Goal: Obtain resource: Obtain resource

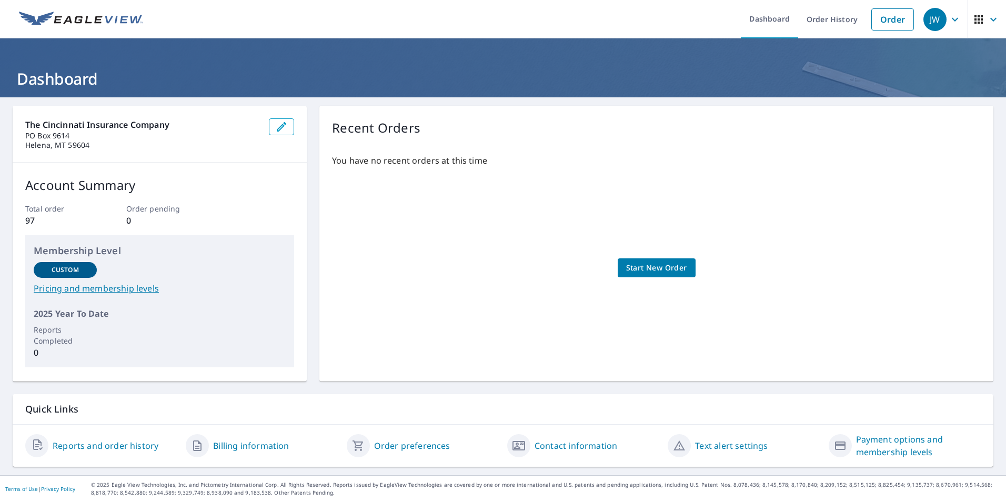
click at [550, 269] on span "Start New Order" at bounding box center [656, 267] width 61 height 13
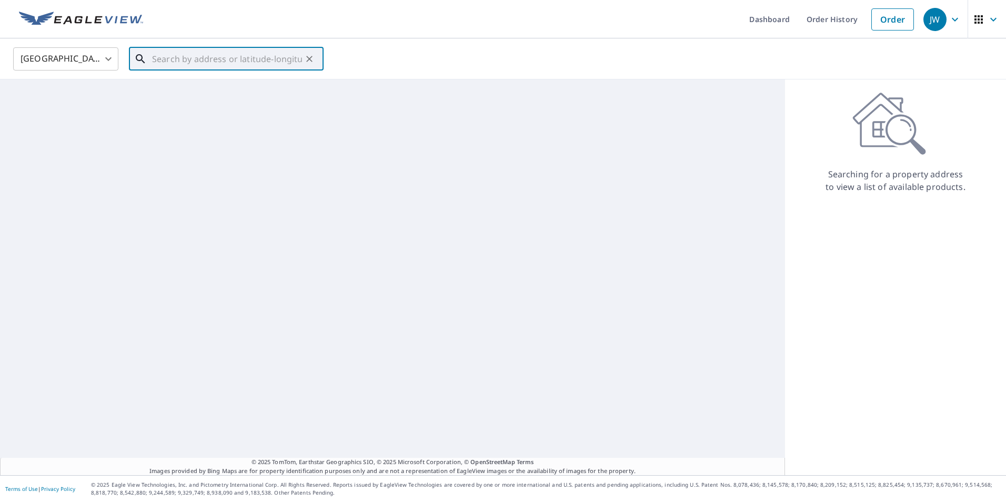
click at [158, 57] on input "text" at bounding box center [227, 58] width 150 height 29
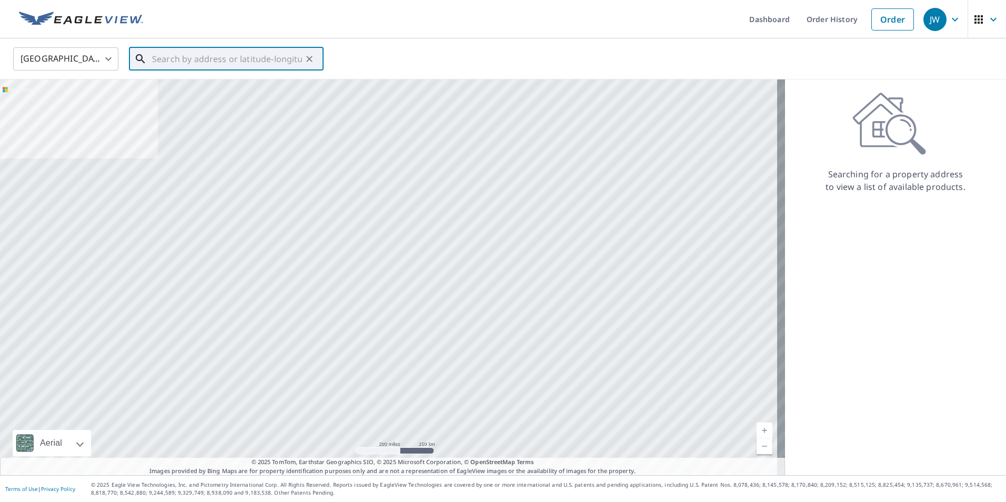
click at [171, 58] on input "text" at bounding box center [227, 58] width 150 height 29
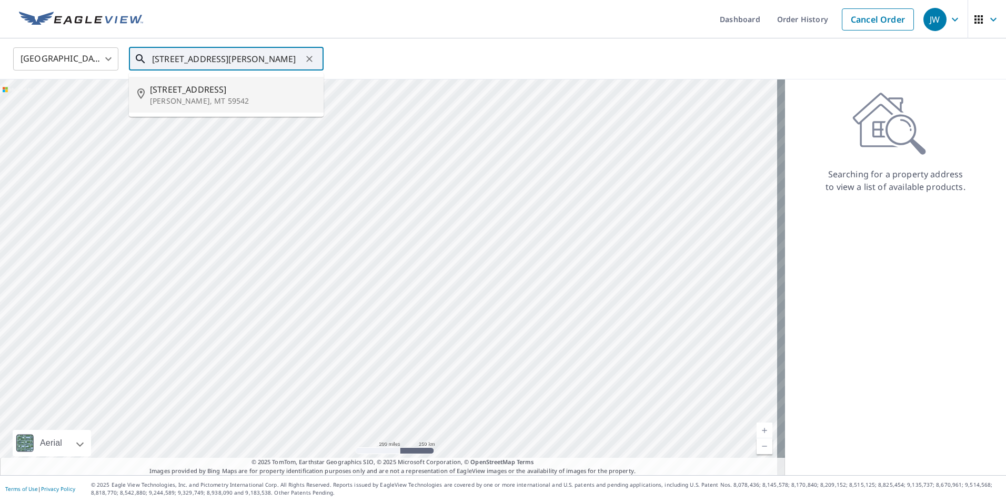
click at [181, 91] on span "[STREET_ADDRESS]" at bounding box center [232, 89] width 165 height 13
type input "[STREET_ADDRESS][PERSON_NAME]"
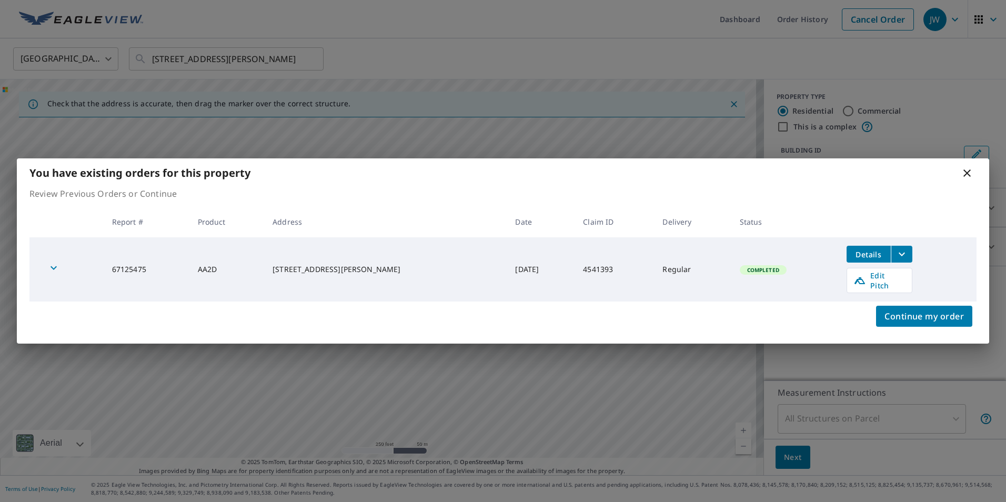
click at [550, 256] on span "Details" at bounding box center [869, 254] width 32 height 10
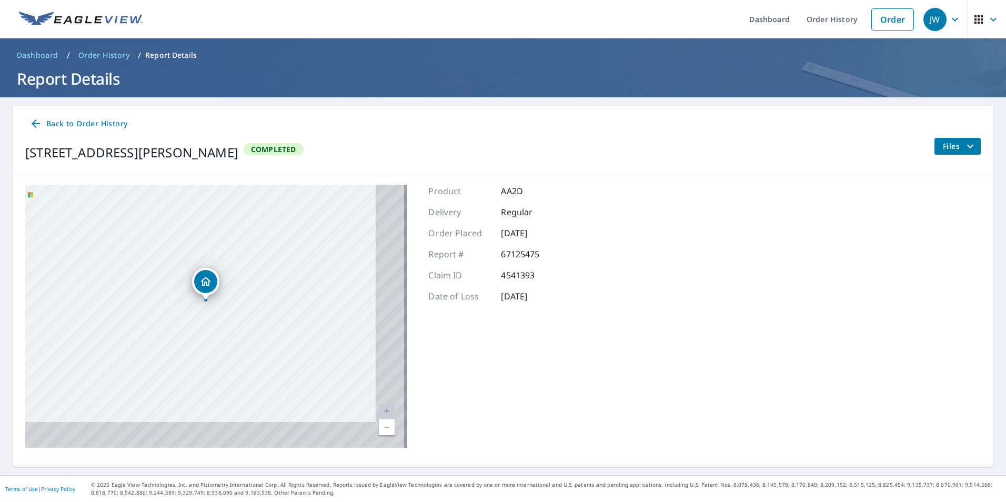
drag, startPoint x: 223, startPoint y: 321, endPoint x: 205, endPoint y: 280, distance: 44.5
click at [199, 279] on icon "Dropped pin, building 1, Residential property, 115 Main St Turner, MT 59542" at bounding box center [205, 281] width 13 height 13
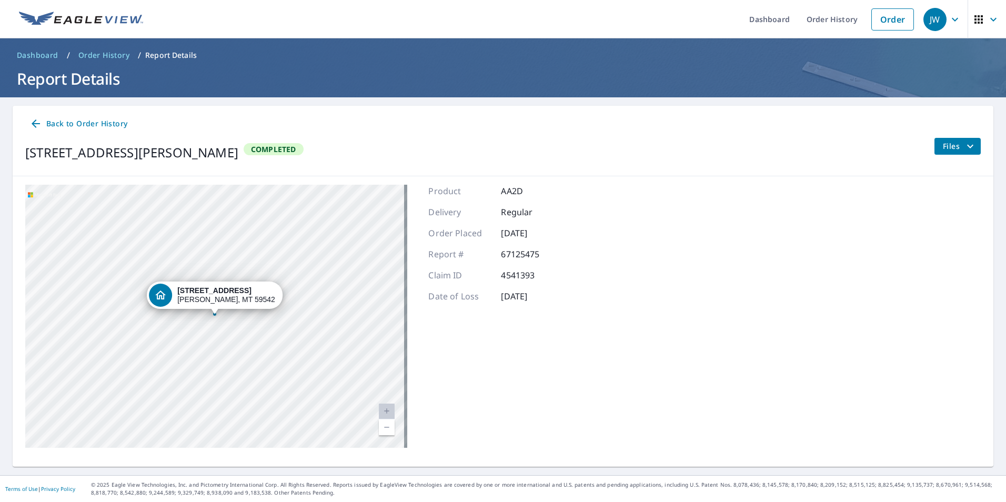
click at [245, 319] on div "[STREET_ADDRESS][PERSON_NAME]" at bounding box center [216, 316] width 382 height 263
click at [550, 144] on span "Files" at bounding box center [959, 146] width 34 height 13
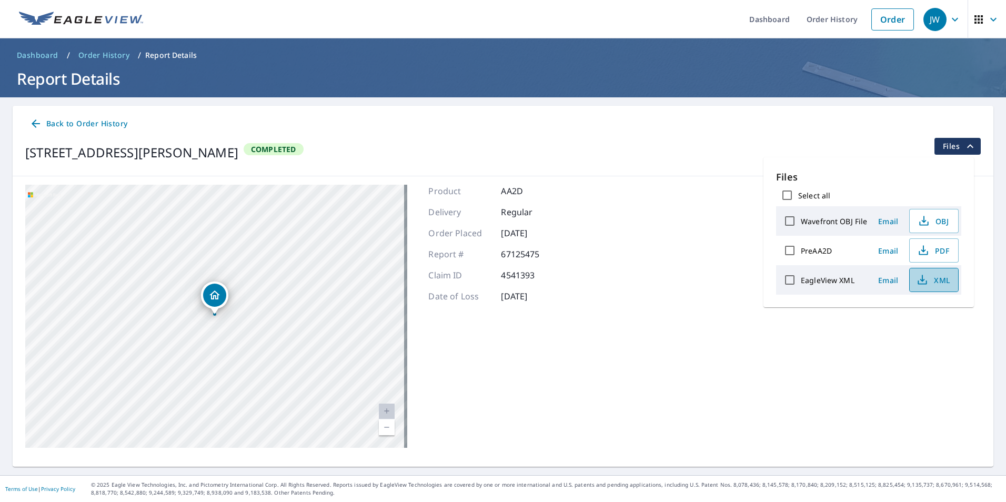
click at [550, 277] on span "XML" at bounding box center [933, 279] width 34 height 13
click at [550, 282] on input "EagleView XML" at bounding box center [789, 280] width 22 height 22
checkbox input "true"
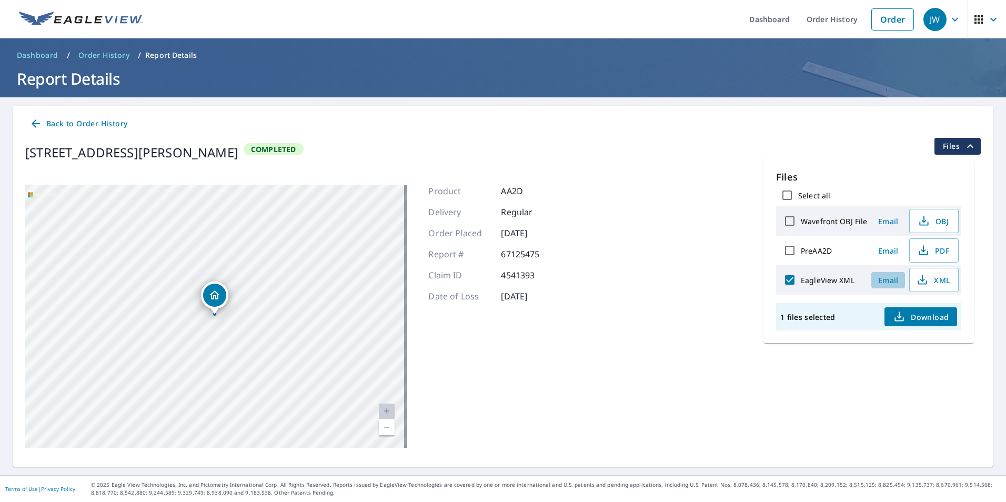
click at [550, 278] on span "Email" at bounding box center [887, 280] width 25 height 10
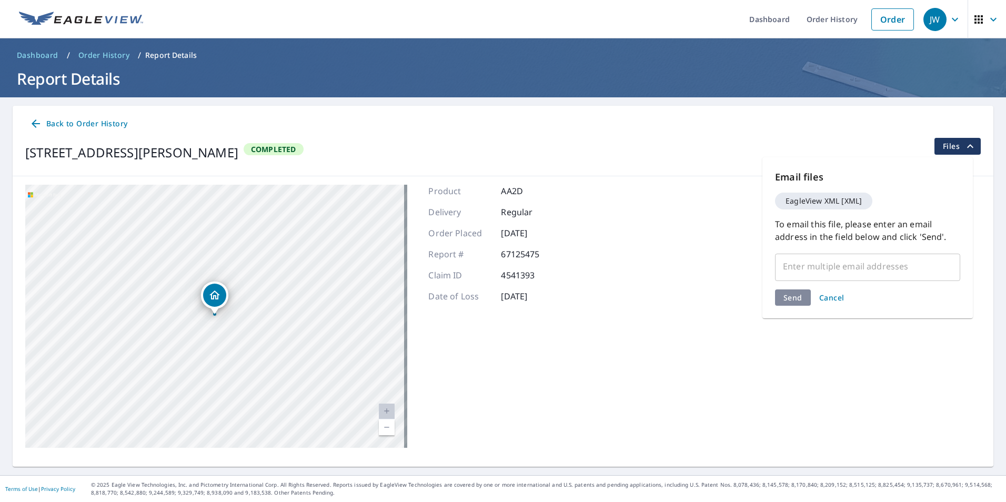
click at [550, 275] on input "text" at bounding box center [859, 266] width 160 height 20
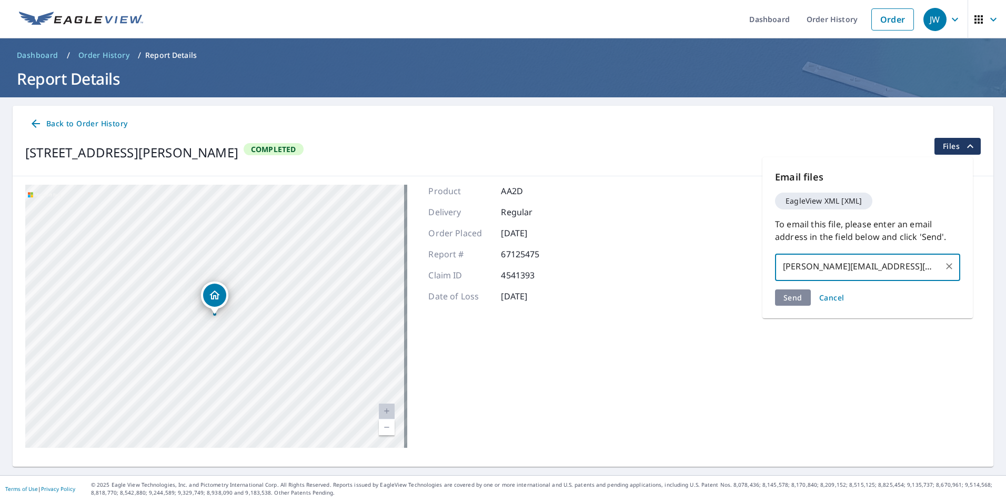
type input "[PERSON_NAME][EMAIL_ADDRESS][DOMAIN_NAME]"
click at [550, 309] on div "Send Cancel" at bounding box center [867, 317] width 185 height 16
click at [550, 312] on span "Send" at bounding box center [792, 317] width 19 height 10
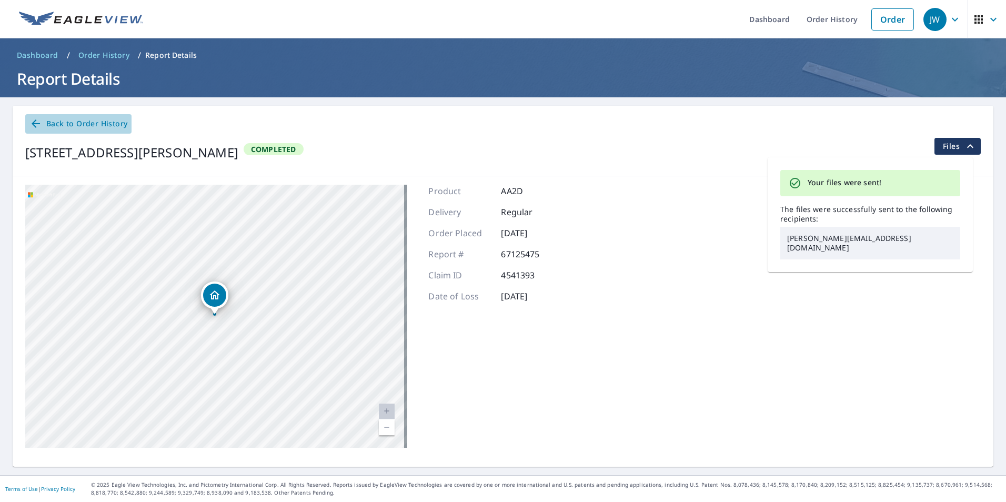
click at [53, 127] on span "Back to Order History" at bounding box center [78, 123] width 98 height 13
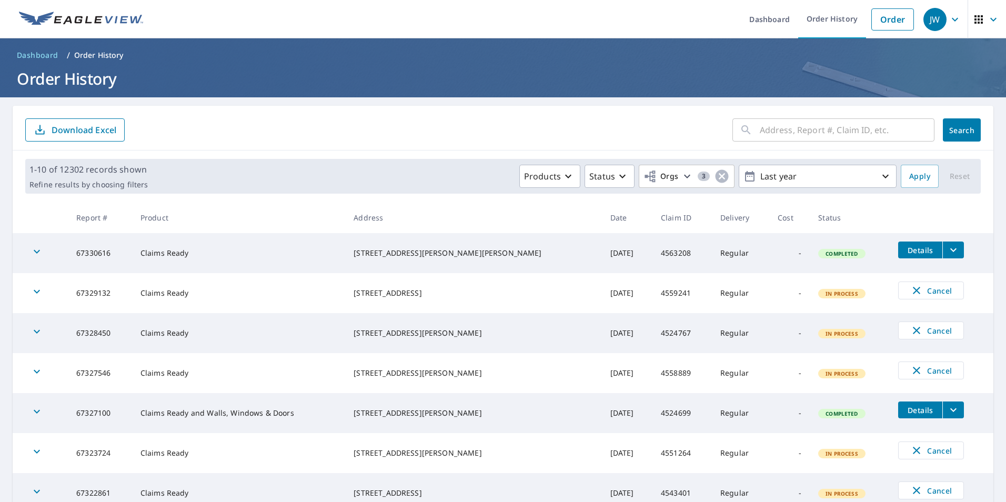
drag, startPoint x: 428, startPoint y: 134, endPoint x: 194, endPoint y: 52, distance: 247.8
click at [427, 133] on form "​ Search Download Excel" at bounding box center [502, 129] width 955 height 23
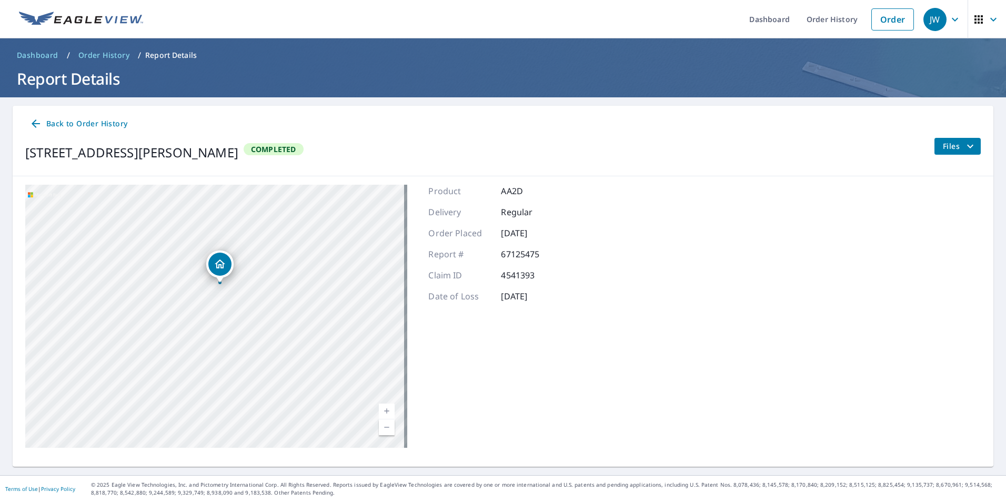
drag, startPoint x: 237, startPoint y: 335, endPoint x: 245, endPoint y: 299, distance: 37.1
click at [245, 299] on div "[STREET_ADDRESS][PERSON_NAME]" at bounding box center [216, 316] width 382 height 263
click at [550, 217] on div "[STREET_ADDRESS][PERSON_NAME] A standard road map Aerial A detailed look from a…" at bounding box center [503, 316] width 980 height 280
click at [550, 144] on icon "filesDropdownBtn-67125475" at bounding box center [969, 146] width 13 height 13
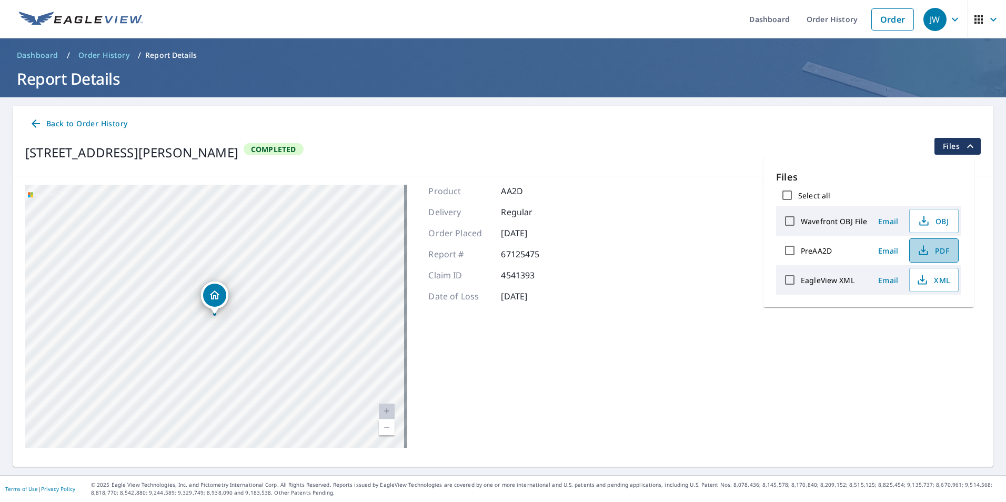
click at [550, 253] on span "PDF" at bounding box center [933, 250] width 34 height 13
click at [287, 122] on div "Back to Order History" at bounding box center [502, 123] width 955 height 19
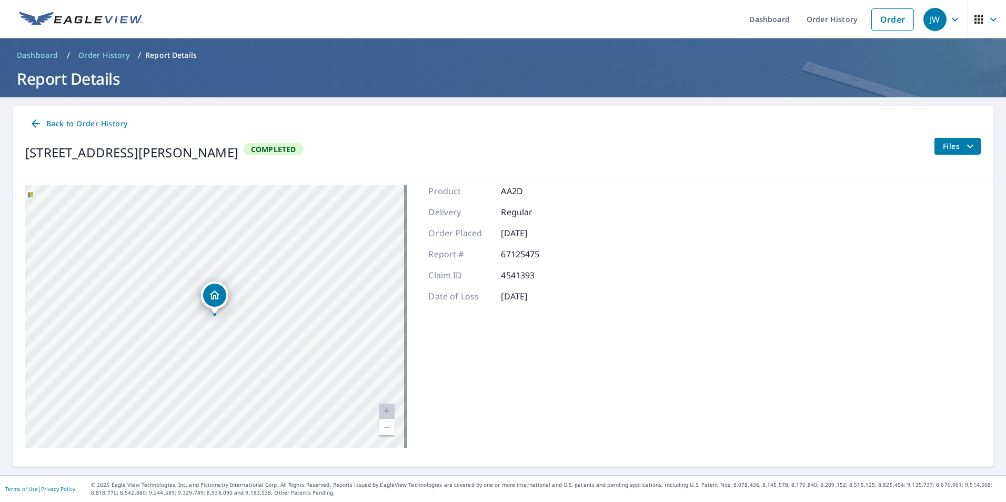
click at [63, 125] on span "Back to Order History" at bounding box center [78, 123] width 98 height 13
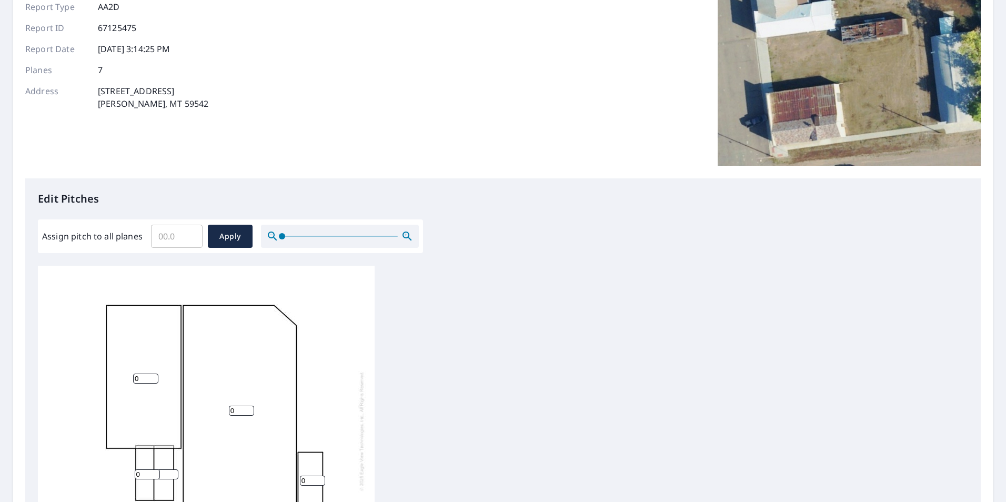
scroll to position [105, 0]
click at [191, 234] on input "0.1" at bounding box center [177, 234] width 52 height 29
click at [191, 234] on input "0.2" at bounding box center [177, 234] width 52 height 29
click at [191, 234] on input "0.3" at bounding box center [177, 234] width 52 height 29
click at [191, 234] on input "0.4" at bounding box center [177, 234] width 52 height 29
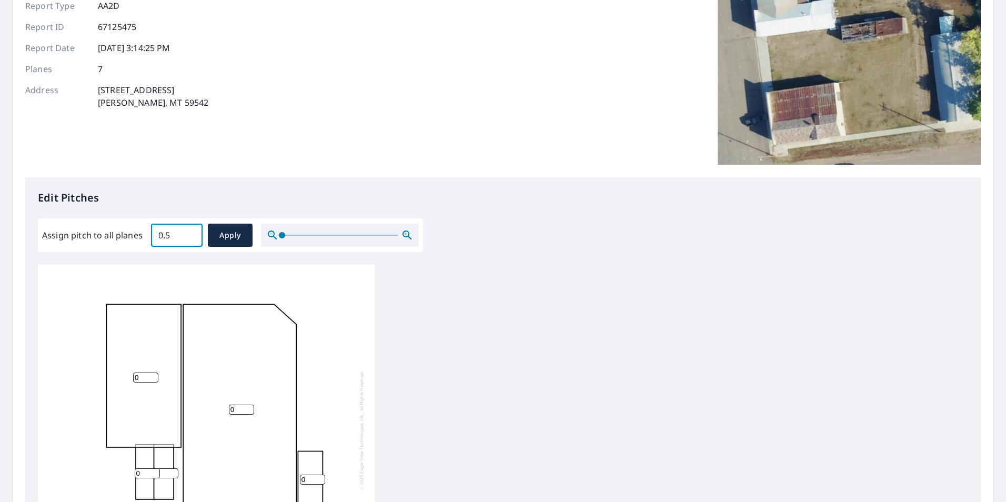
type input "0.5"
click at [191, 234] on input "0.5" at bounding box center [177, 234] width 52 height 29
click at [235, 234] on span "Apply" at bounding box center [230, 235] width 28 height 13
type input "0.5"
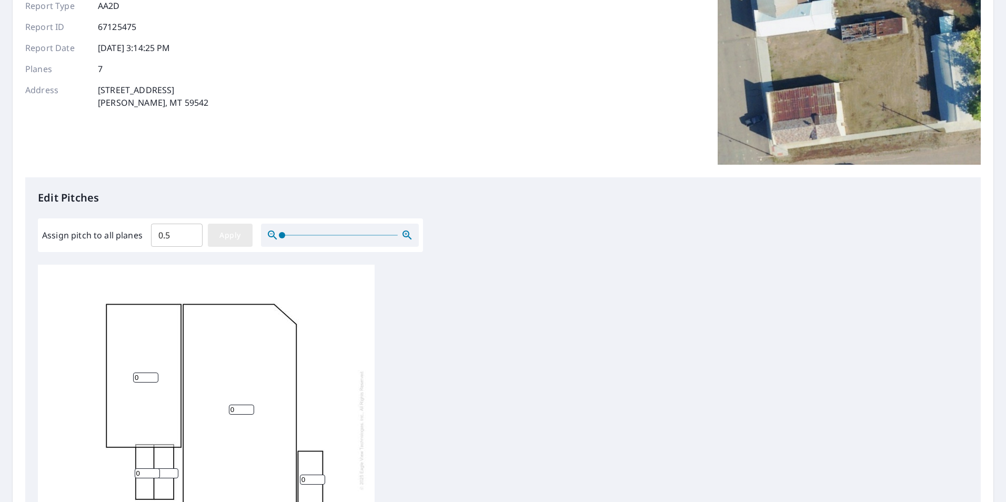
type input "0.5"
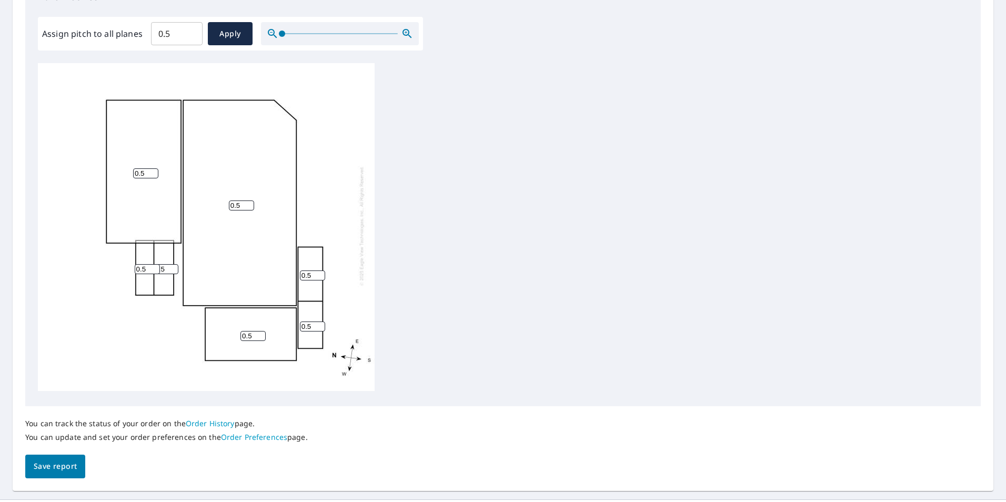
scroll to position [331, 0]
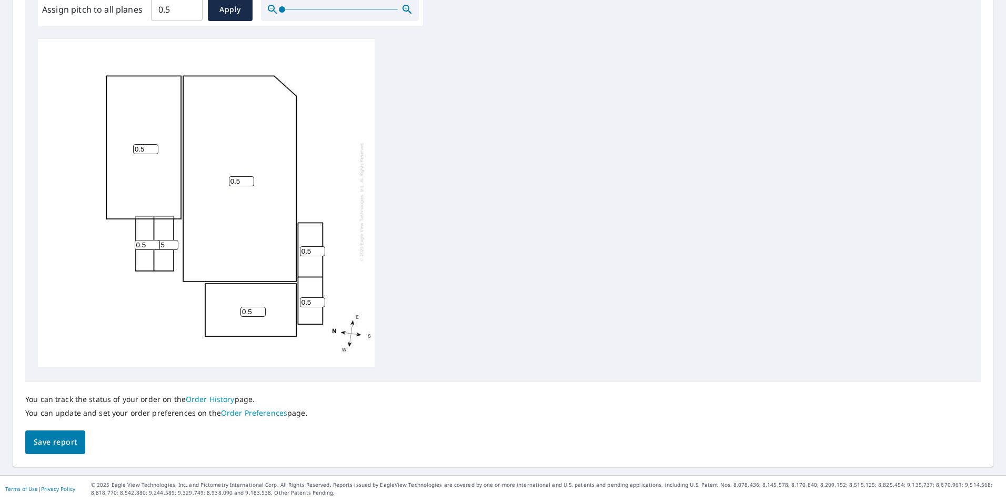
click at [73, 448] on span "Save report" at bounding box center [55, 441] width 43 height 13
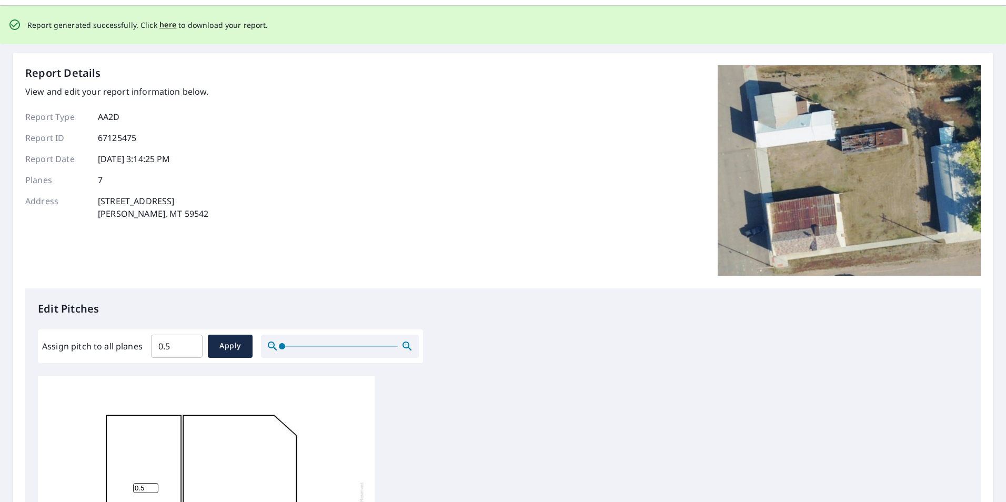
scroll to position [0, 0]
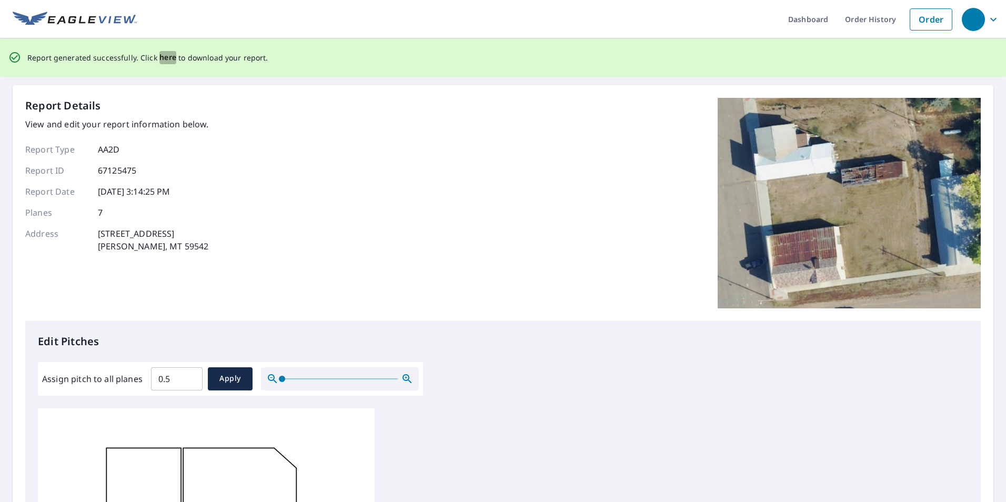
click at [166, 57] on span "here" at bounding box center [167, 57] width 17 height 13
